Goal: Task Accomplishment & Management: Manage account settings

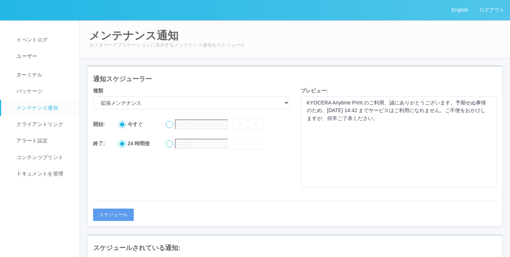
select select "Extended maintenance"
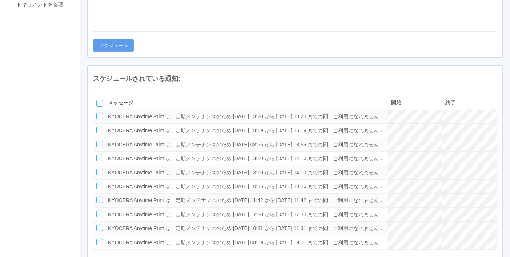
scroll to position [182, 0]
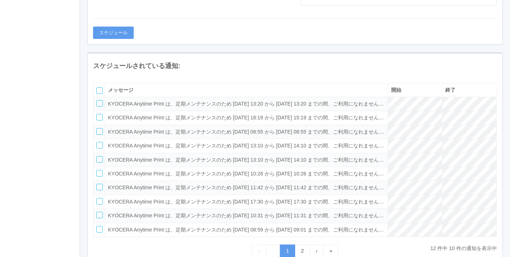
click at [205, 59] on div "スケジュールされている通知:" at bounding box center [295, 66] width 415 height 15
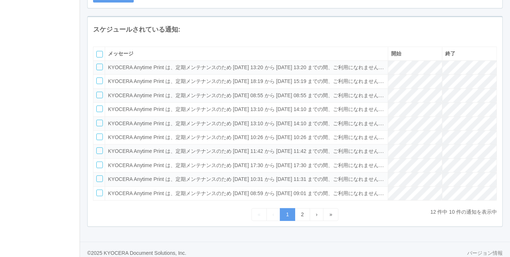
click at [85, 57] on div "スケジュールされている通知: メッセージ 開始 終了 KYOCERA Anytime Print は、定期メンテナンスのため [DATE] 13:20 から …" at bounding box center [295, 125] width 427 height 218
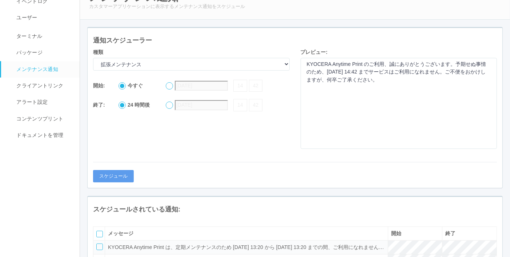
scroll to position [0, 0]
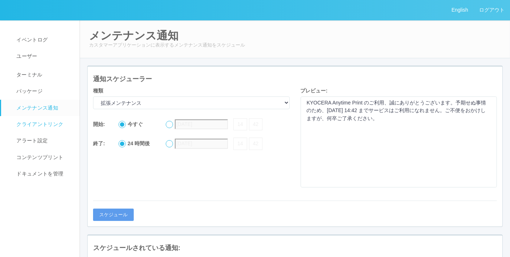
click at [44, 124] on span "クライアントリンク" at bounding box center [39, 124] width 49 height 6
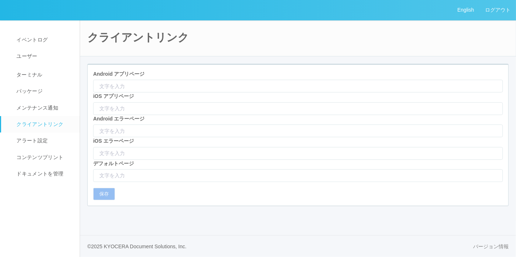
type input "[URL][DOMAIN_NAME]"
type input "itms-apps://[DOMAIN_NAME][URL]"
type input "/html/appNotFound.html"
type input "[URL][DOMAIN_NAME]"
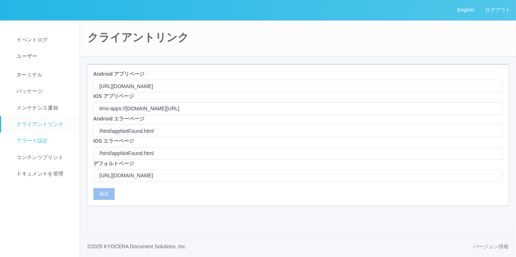
click at [34, 137] on span "アラート設定" at bounding box center [31, 140] width 33 height 6
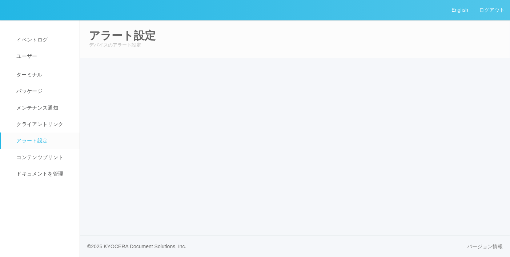
select select "19"
select select "2"
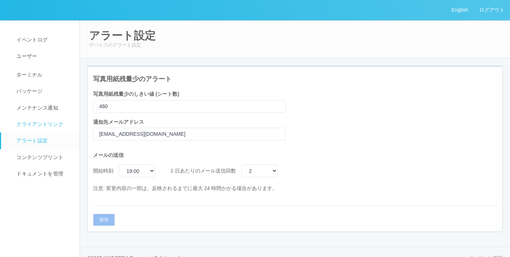
click at [40, 121] on span "クライアントリンク" at bounding box center [39, 124] width 49 height 6
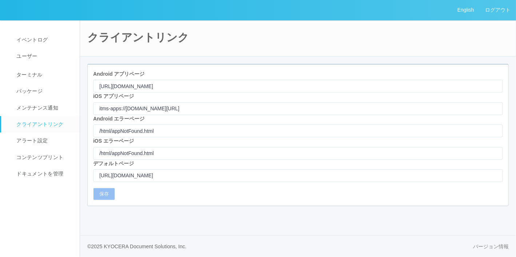
click at [139, 56] on div "クライアントリンク Android アプリページ [URL][DOMAIN_NAME] iOS アプリページ itms-apps://[DOMAIN_NAME…" at bounding box center [298, 120] width 436 height 201
click at [53, 142] on link "アラート設定" at bounding box center [43, 140] width 85 height 16
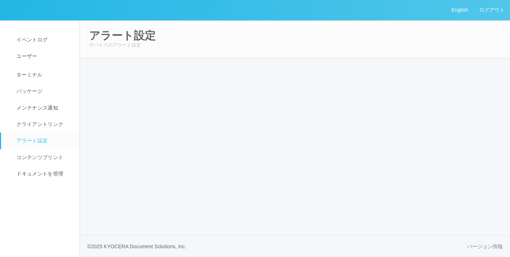
select select "19"
select select "2"
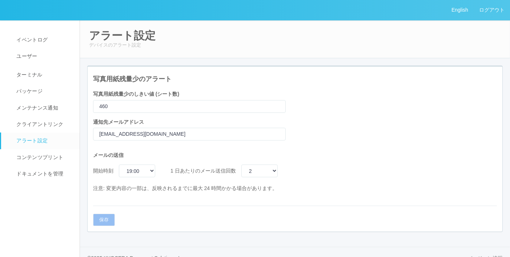
drag, startPoint x: 284, startPoint y: 8, endPoint x: 295, endPoint y: 8, distance: 11.6
click at [284, 8] on div "English ログアウト" at bounding box center [255, 10] width 510 height 20
drag, startPoint x: 190, startPoint y: 160, endPoint x: 195, endPoint y: 160, distance: 4.8
click at [190, 160] on div "メールの送信 開始時刻 00:00 01:00 02:00 03:00 04:00 05:00 06:00 07:00 08:00 09:00 10:00 1…" at bounding box center [189, 172] width 193 height 52
click at [252, 168] on select "1 2 4 6 8 12" at bounding box center [259, 170] width 36 height 13
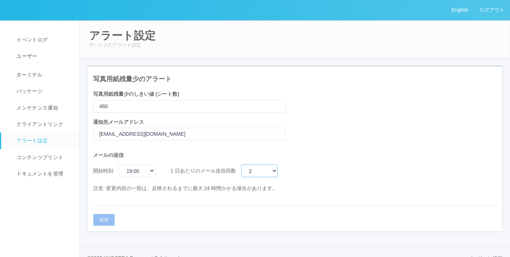
click at [252, 168] on select "1 2 4 6 8 12" at bounding box center [259, 170] width 36 height 13
drag, startPoint x: 192, startPoint y: 43, endPoint x: 212, endPoint y: 46, distance: 19.8
click at [205, 45] on p "デバイスのアラート設定" at bounding box center [295, 44] width 412 height 7
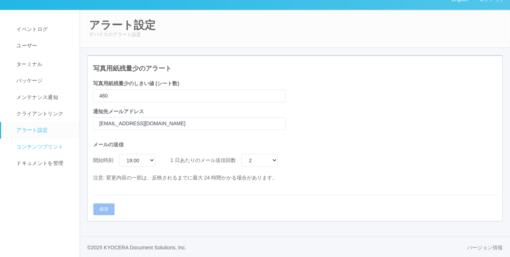
click at [36, 142] on link "コンテンツプリント" at bounding box center [43, 147] width 85 height 16
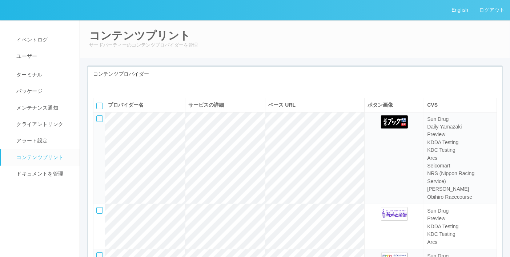
click at [191, 67] on div "コンテンツプロバイダー" at bounding box center [295, 74] width 415 height 15
click at [99, 87] on icon at bounding box center [99, 87] width 0 height 0
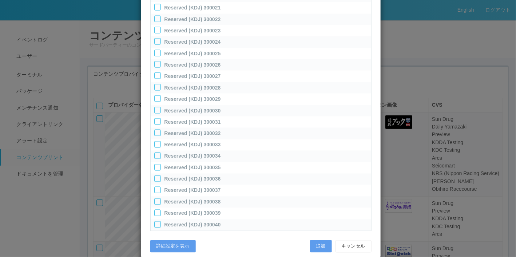
scroll to position [516, 0]
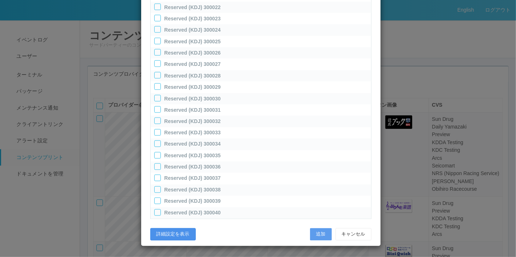
click at [175, 230] on button "詳細設定を表示" at bounding box center [172, 234] width 45 height 12
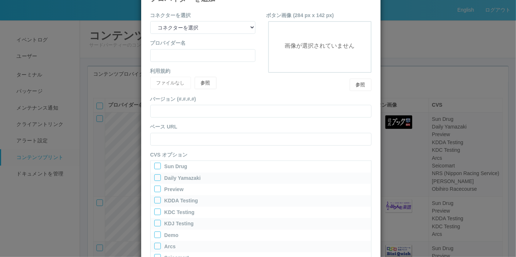
scroll to position [0, 0]
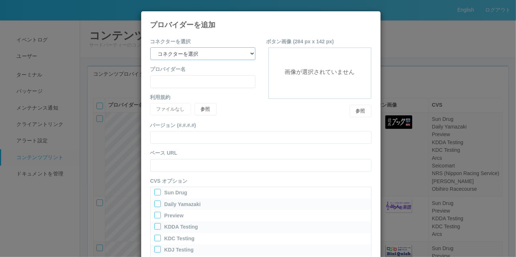
click at [221, 56] on select "コネクターを選択 yamaha-music bit omp keiba busica telecommute-support" at bounding box center [202, 53] width 105 height 13
click at [221, 54] on select "コネクターを選択 yamaha-music bit omp keiba busica telecommute-support" at bounding box center [202, 53] width 105 height 13
click at [371, 17] on icon at bounding box center [371, 17] width 0 height 0
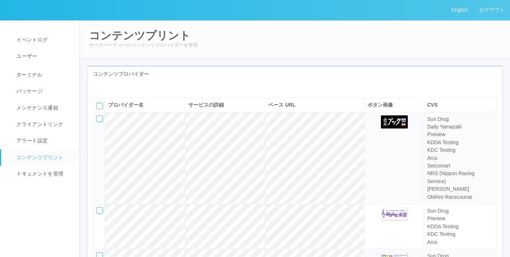
scroll to position [36, 0]
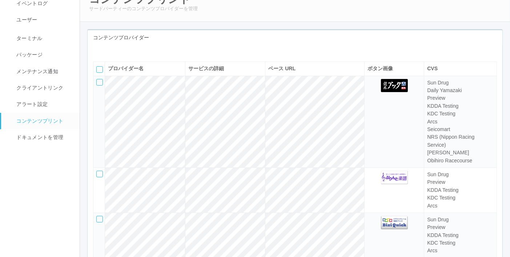
click at [102, 85] on div at bounding box center [99, 82] width 7 height 7
click at [97, 80] on icon at bounding box center [97, 80] width 0 height 0
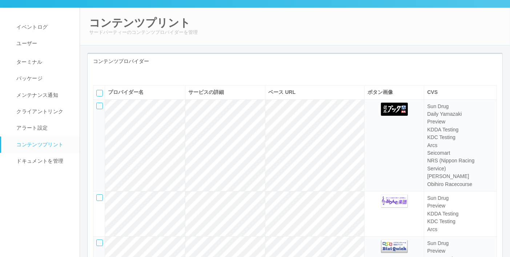
scroll to position [0, 0]
